Goal: Find specific page/section

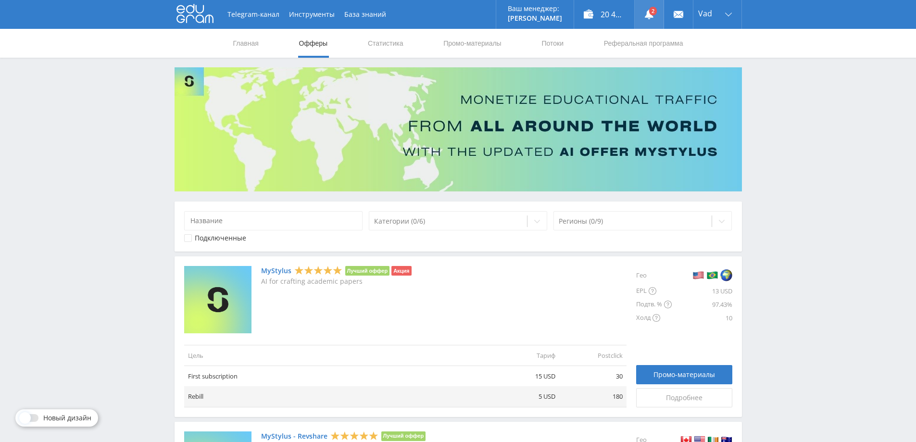
click at [650, 14] on link at bounding box center [649, 14] width 29 height 29
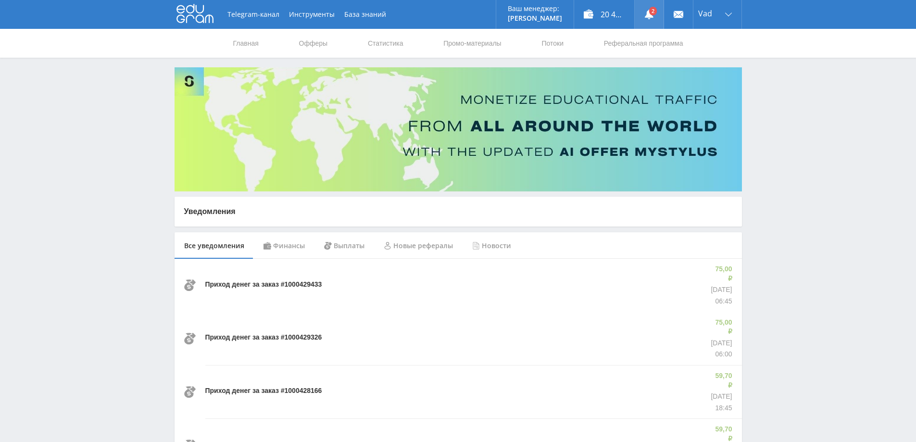
click at [649, 12] on link at bounding box center [649, 14] width 29 height 29
